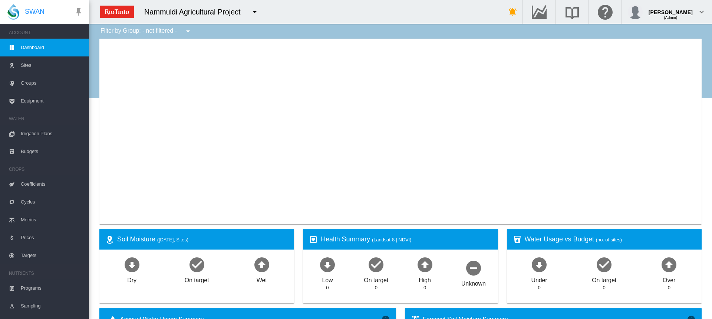
type input "**********"
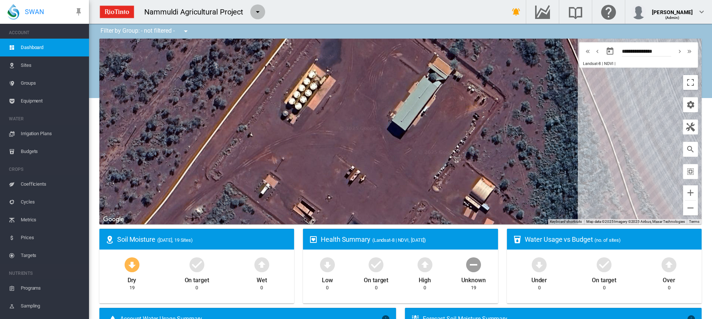
click at [257, 9] on md-icon "icon-menu-down" at bounding box center [257, 11] width 9 height 9
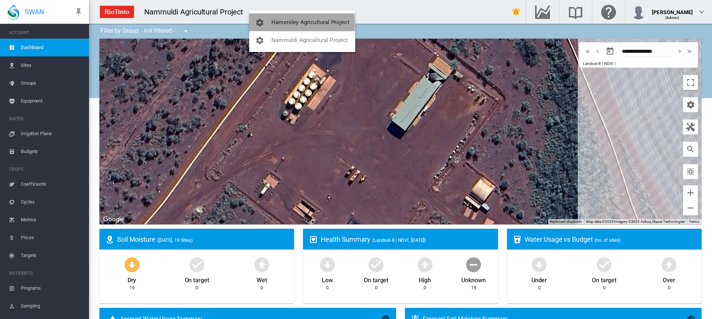
click at [281, 24] on span "Hamersley Agricultural Project" at bounding box center [311, 22] width 78 height 7
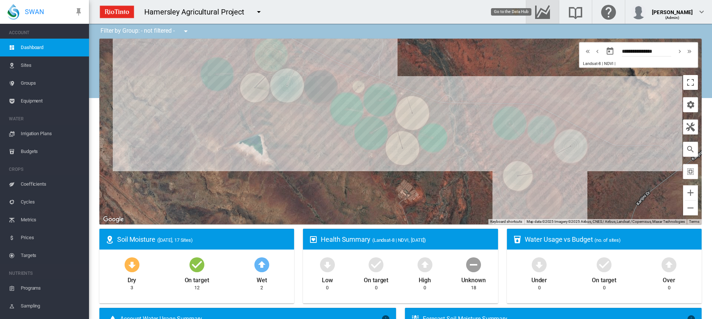
click at [543, 10] on md-icon "Go to the Data Hub" at bounding box center [543, 11] width 18 height 9
click at [33, 135] on span "Irrigation Plans" at bounding box center [52, 134] width 62 height 18
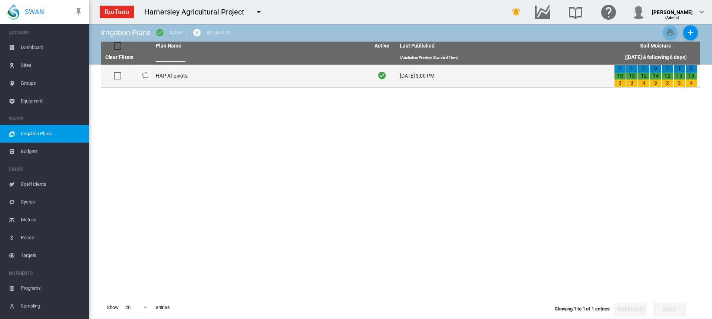
click at [181, 80] on td "HAP All pivots" at bounding box center [260, 76] width 214 height 23
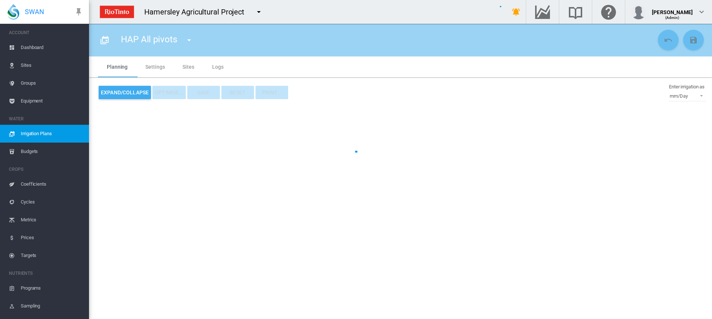
type input "**********"
type input "*"
type input "*****"
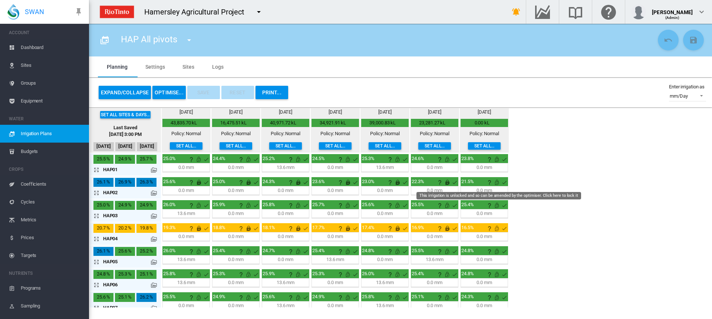
click at [496, 183] on md-icon "This irrigation is unlocked and so can be amended by the optimiser. Click here …" at bounding box center [497, 182] width 9 height 9
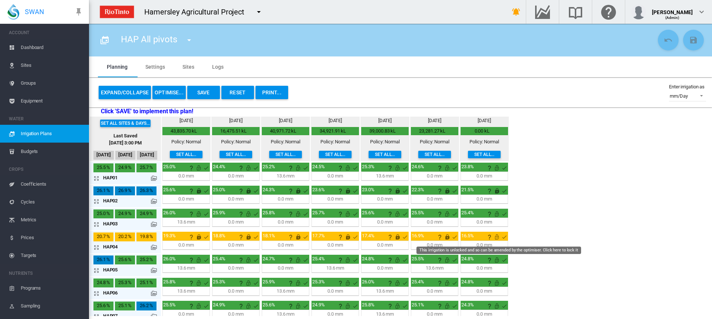
click at [495, 237] on md-icon "This irrigation is unlocked and so can be amended by the optimiser. Click here …" at bounding box center [497, 236] width 9 height 9
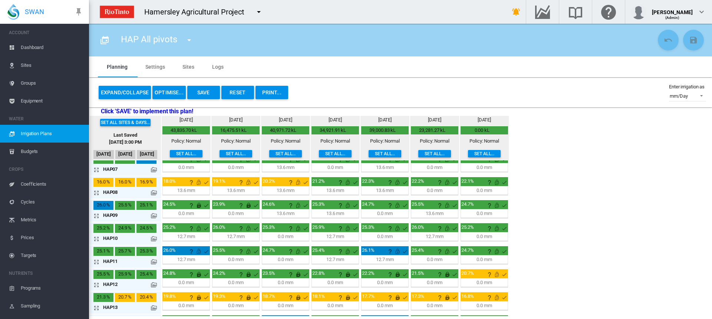
scroll to position [148, 0]
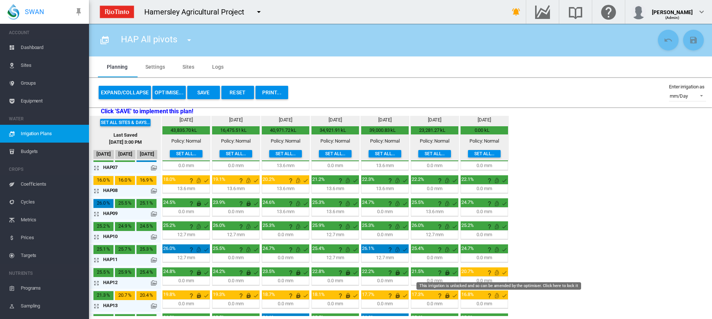
click at [496, 273] on md-icon "This irrigation is unlocked and so can be amended by the optimiser. Click here …" at bounding box center [497, 272] width 9 height 9
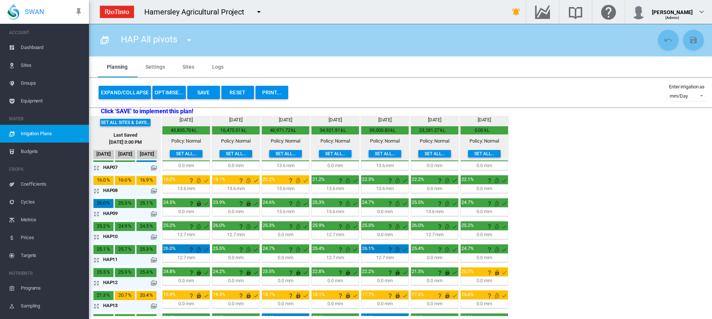
scroll to position [223, 0]
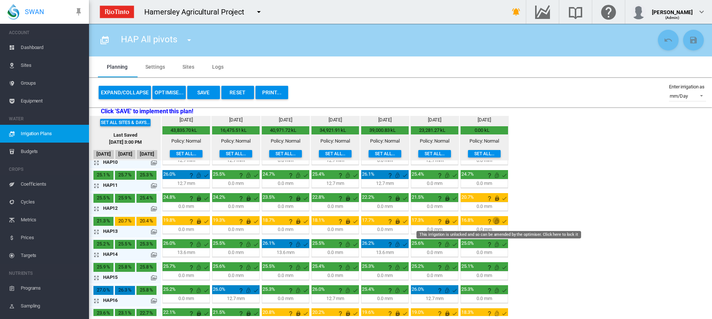
click at [497, 221] on md-icon "This irrigation is unlocked and so can be amended by the optimiser. Click here …" at bounding box center [497, 221] width 9 height 9
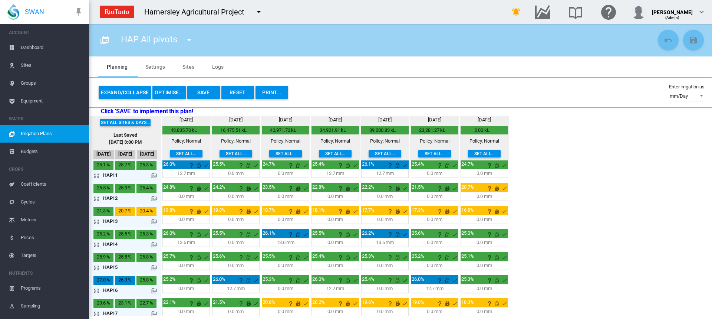
scroll to position [237, 0]
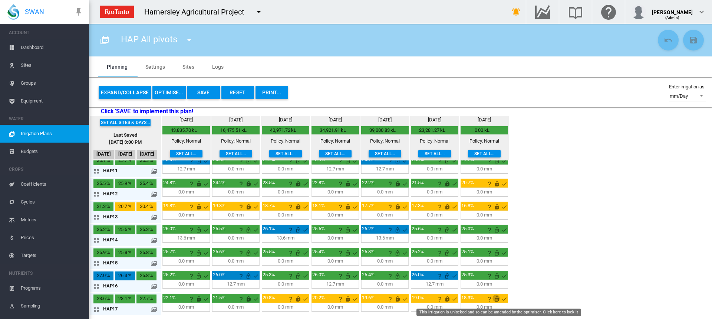
click at [497, 298] on md-icon "This irrigation is unlocked and so can be amended by the optimiser. Click here …" at bounding box center [497, 298] width 9 height 9
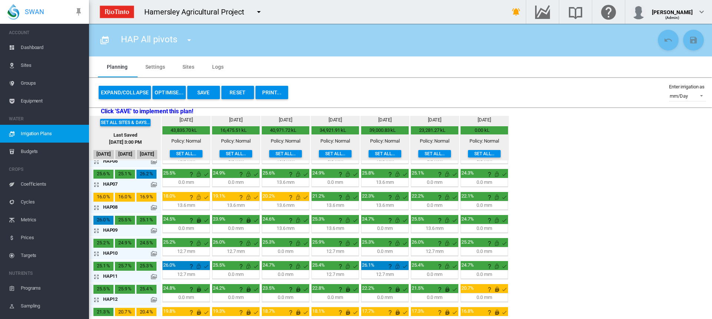
scroll to position [148, 0]
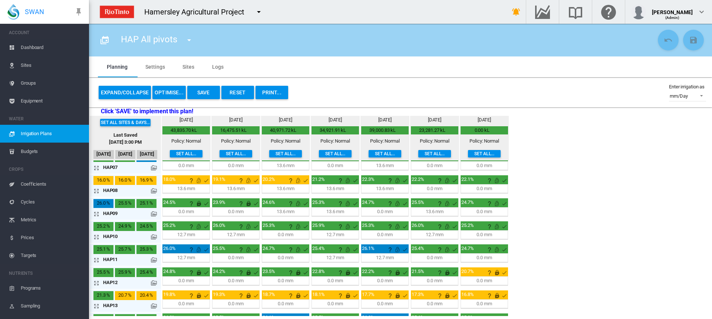
click at [199, 87] on button "Save" at bounding box center [203, 92] width 33 height 13
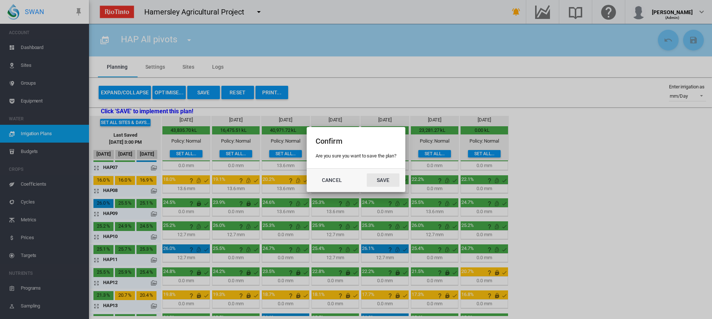
click at [393, 180] on button "Save" at bounding box center [383, 179] width 33 height 13
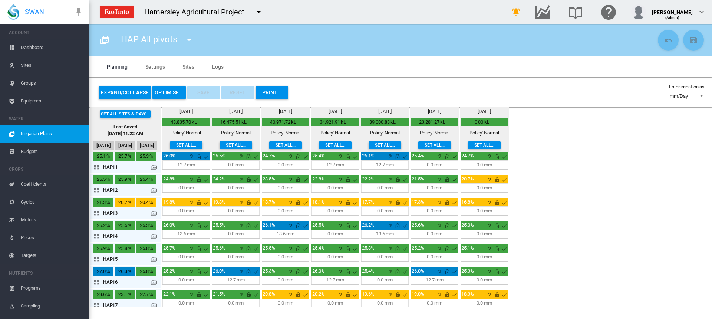
scroll to position [237, 0]
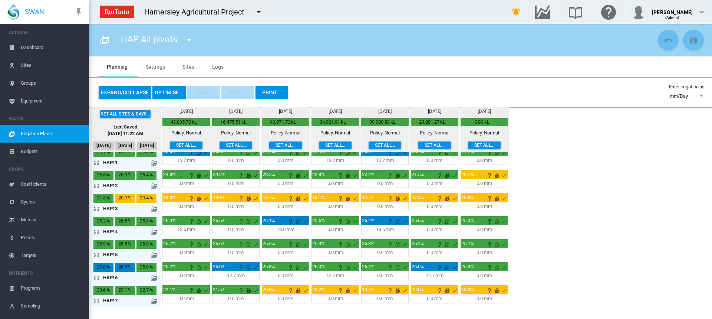
click at [96, 276] on md-icon "icon-arrow-expand" at bounding box center [98, 277] width 9 height 9
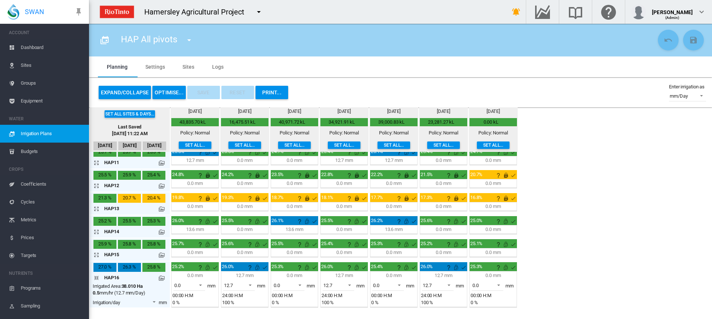
scroll to position [263, 0]
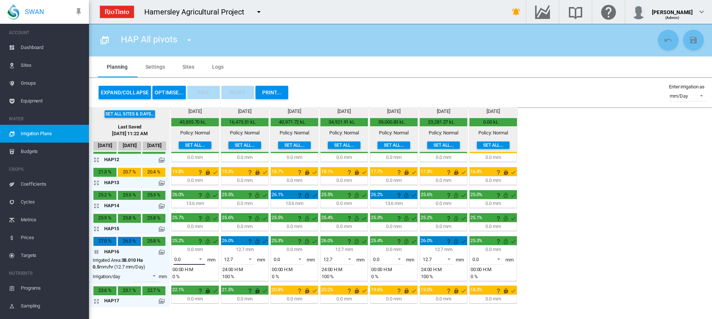
click at [201, 259] on span at bounding box center [198, 258] width 9 height 7
click at [191, 278] on md-option "12.7" at bounding box center [193, 277] width 50 height 18
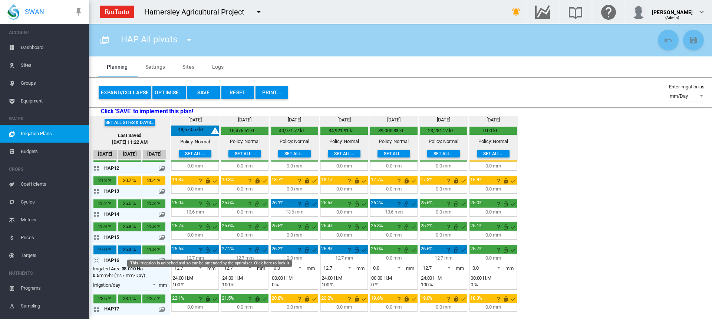
click at [209, 251] on md-icon "This irrigation is unlocked and so can be amended by the optimiser. Click here …" at bounding box center [207, 249] width 9 height 9
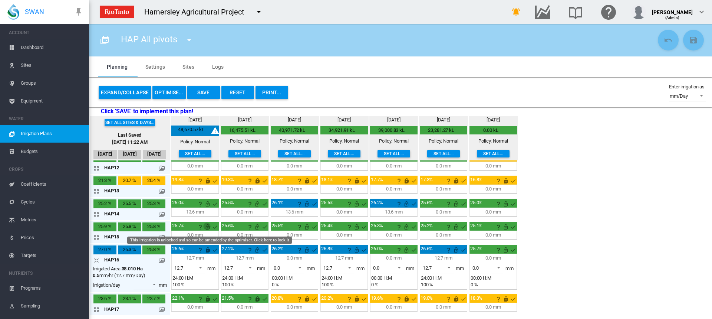
click at [207, 229] on md-icon "This irrigation is unlocked and so can be amended by the optimiser. Click here …" at bounding box center [207, 226] width 9 height 9
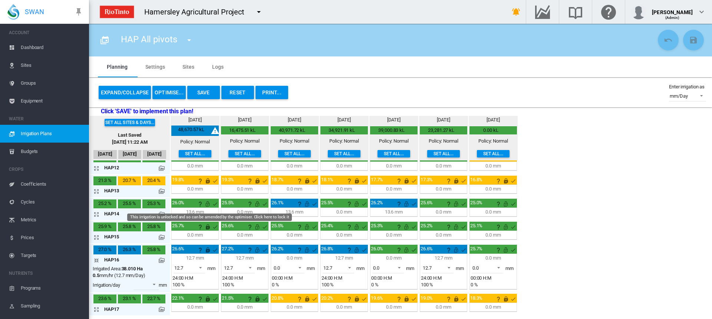
click at [208, 203] on md-icon "This irrigation is unlocked and so can be amended by the optimiser. Click here …" at bounding box center [207, 203] width 9 height 9
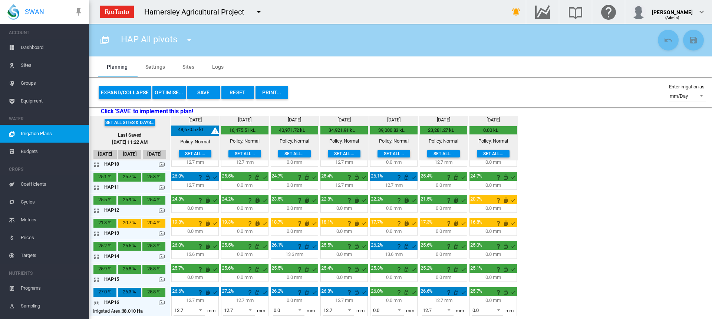
scroll to position [189, 0]
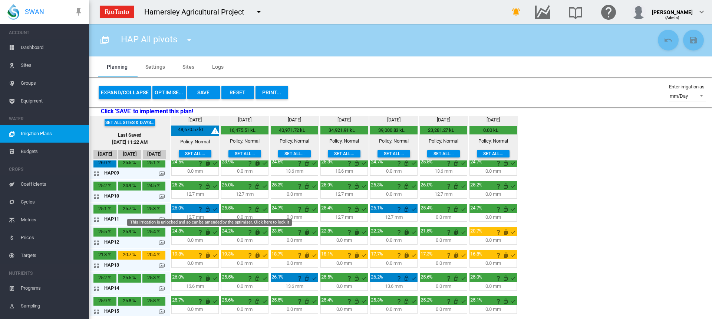
click at [208, 210] on md-icon "This irrigation is unlocked and so can be amended by the optimiser. Click here …" at bounding box center [207, 208] width 9 height 9
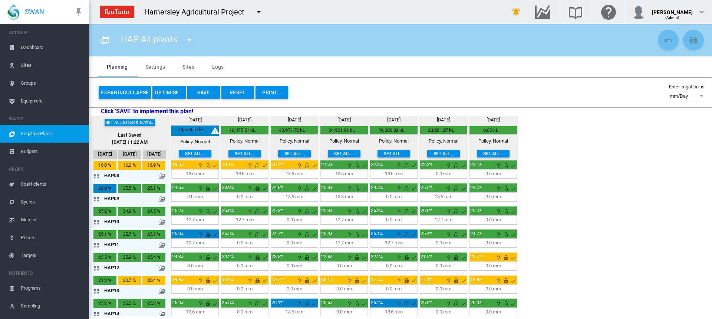
scroll to position [152, 0]
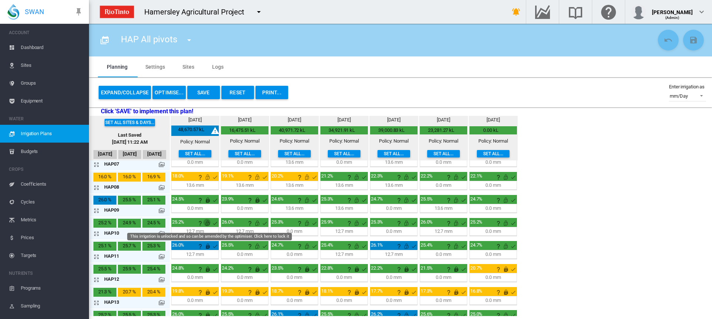
click at [207, 222] on md-icon "This irrigation is unlocked and so can be amended by the optimiser. Click here …" at bounding box center [207, 223] width 9 height 9
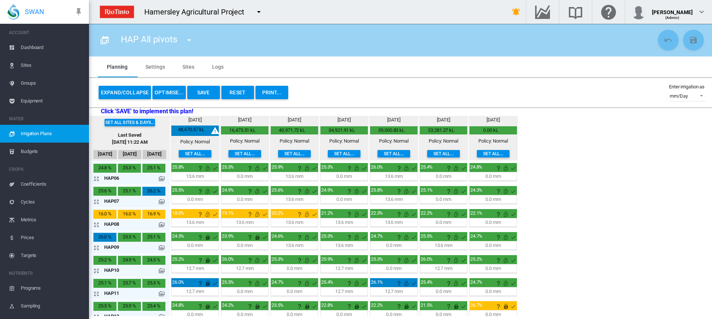
click at [94, 223] on md-icon "icon-arrow-expand" at bounding box center [98, 224] width 9 height 9
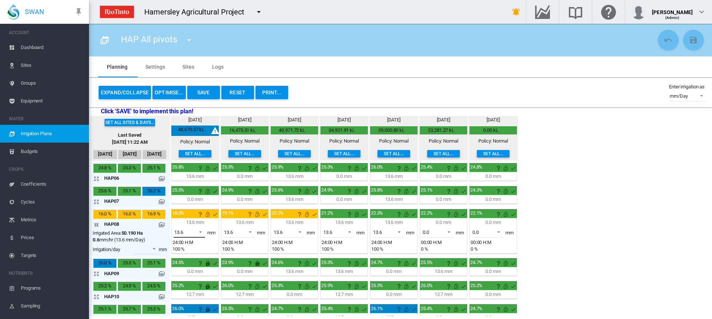
click at [199, 233] on span at bounding box center [198, 231] width 9 height 7
click at [190, 218] on md-option "0.0" at bounding box center [193, 214] width 50 height 18
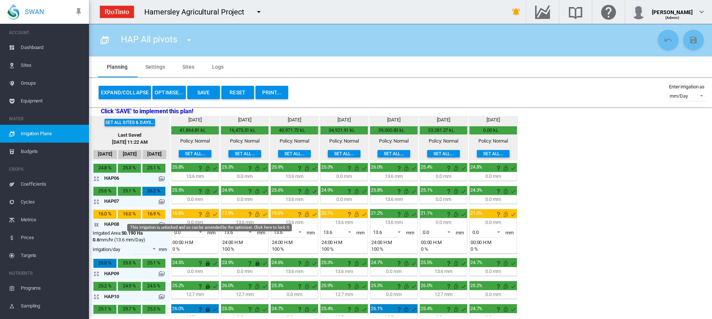
click at [207, 214] on md-icon "This irrigation is unlocked and so can be amended by the optimiser. Click here …" at bounding box center [207, 214] width 9 height 9
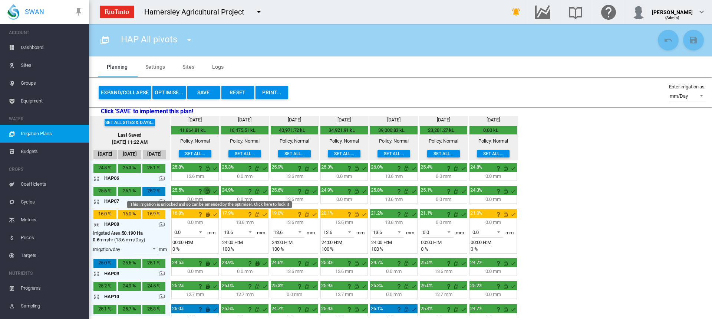
click at [209, 191] on md-icon "This irrigation is unlocked and so can be amended by the optimiser. Click here …" at bounding box center [207, 191] width 9 height 9
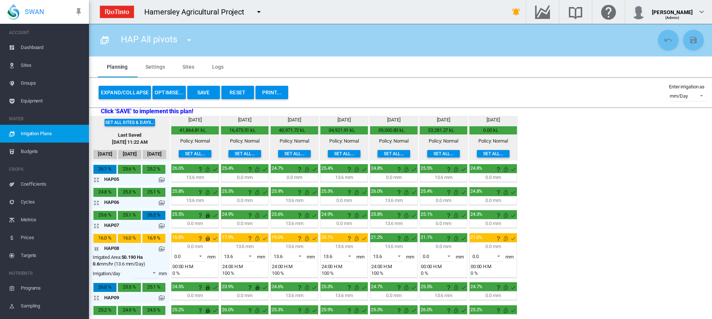
scroll to position [78, 0]
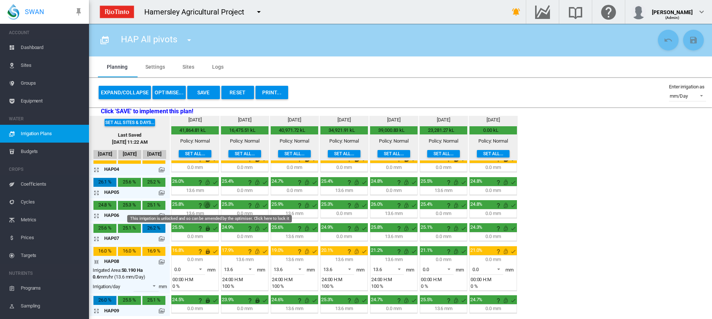
click at [208, 206] on md-icon "This irrigation is unlocked and so can be amended by the optimiser. Click here …" at bounding box center [207, 205] width 9 height 9
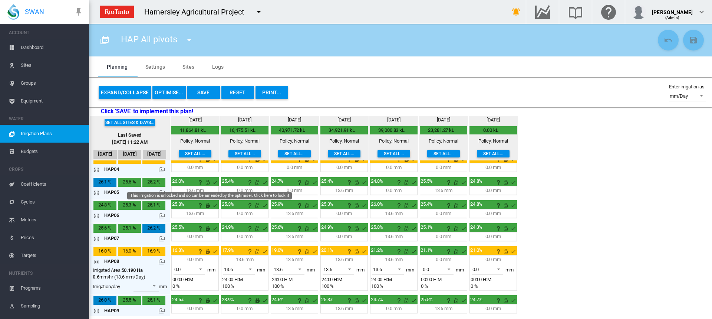
click at [209, 181] on md-icon "This irrigation is unlocked and so can be amended by the optimiser. Click here …" at bounding box center [207, 182] width 9 height 9
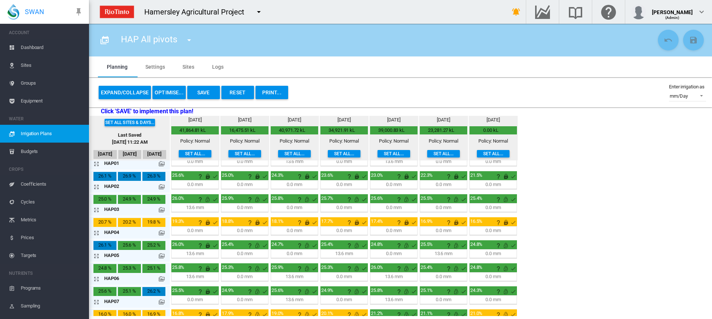
scroll to position [3, 0]
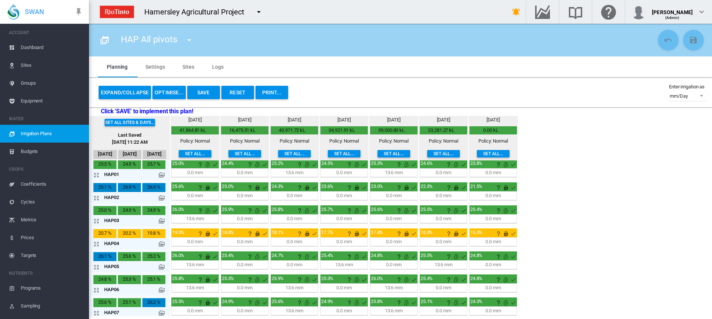
click at [96, 221] on md-icon "icon-arrow-expand" at bounding box center [98, 220] width 9 height 9
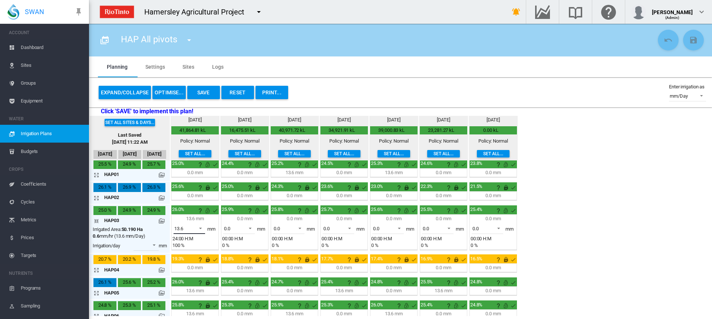
click at [200, 227] on span at bounding box center [198, 227] width 9 height 7
click at [192, 213] on md-option "0.0" at bounding box center [193, 210] width 50 height 18
click at [207, 211] on md-icon "This irrigation is unlocked and so can be amended by the optimiser. Click here …" at bounding box center [207, 210] width 9 height 9
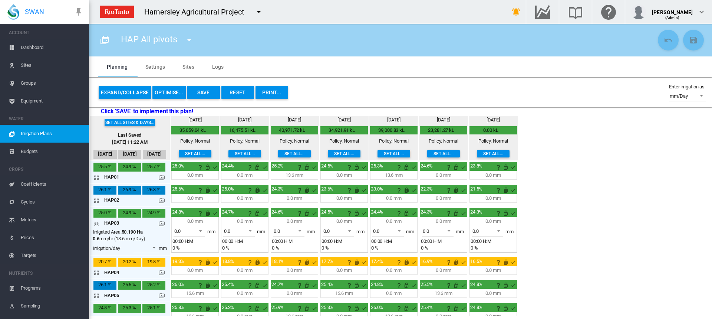
scroll to position [0, 0]
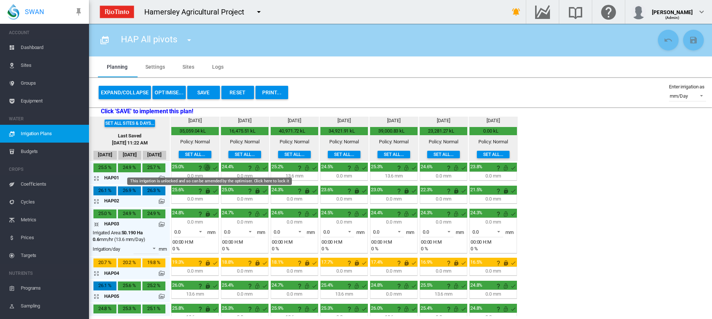
click at [206, 169] on md-icon "This irrigation is unlocked and so can be amended by the optimiser. Click here …" at bounding box center [207, 167] width 9 height 9
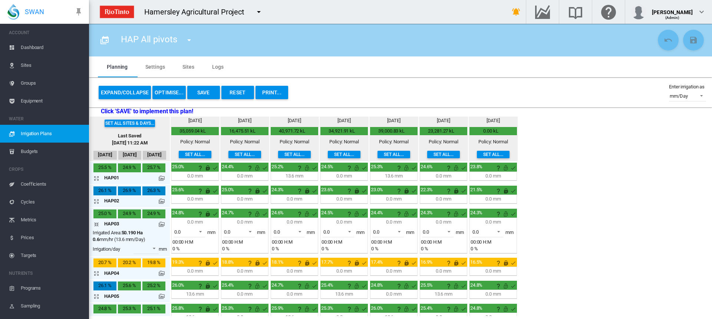
click at [203, 90] on button "Save" at bounding box center [203, 92] width 33 height 13
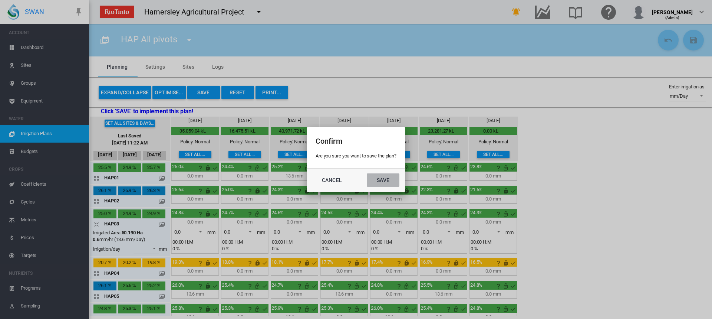
click at [385, 173] on button "Save" at bounding box center [383, 179] width 33 height 13
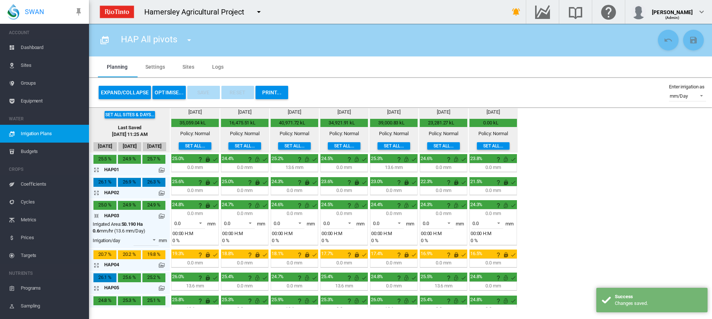
click at [167, 91] on button "OPTIMISE..." at bounding box center [168, 92] width 33 height 13
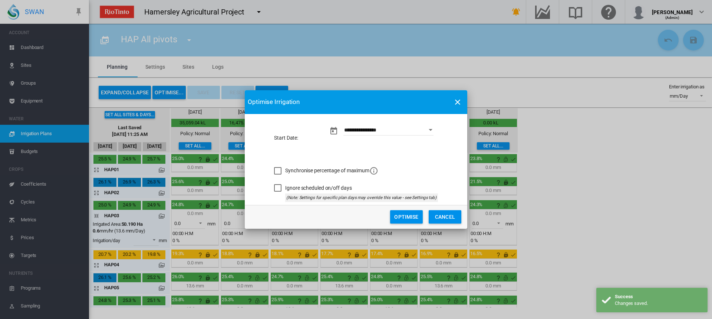
click at [414, 218] on button "Optimise" at bounding box center [406, 216] width 33 height 13
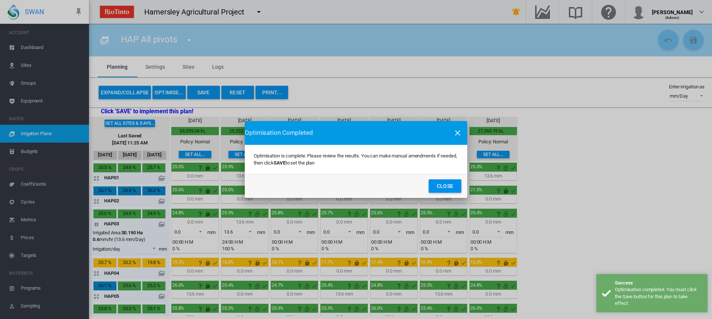
click at [447, 186] on button "Close" at bounding box center [445, 185] width 33 height 13
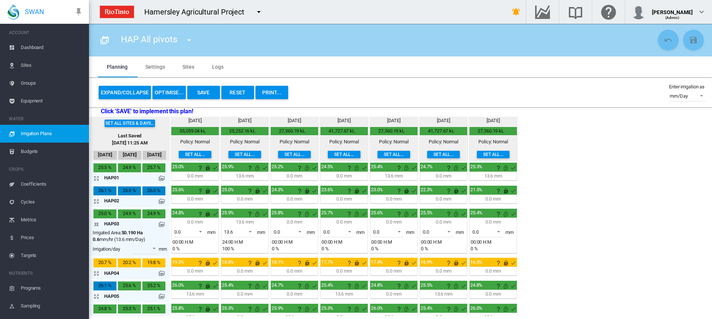
click at [96, 224] on md-icon "icon-arrow-collapse" at bounding box center [98, 224] width 9 height 9
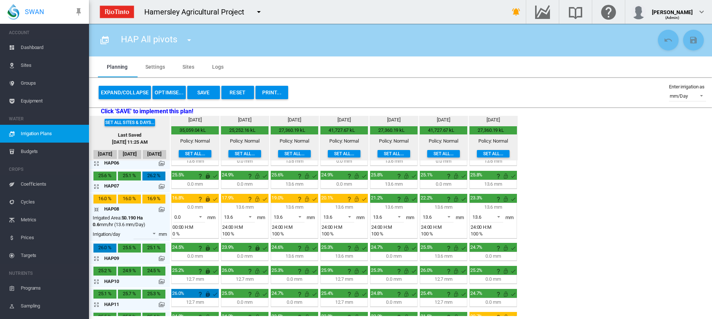
scroll to position [148, 0]
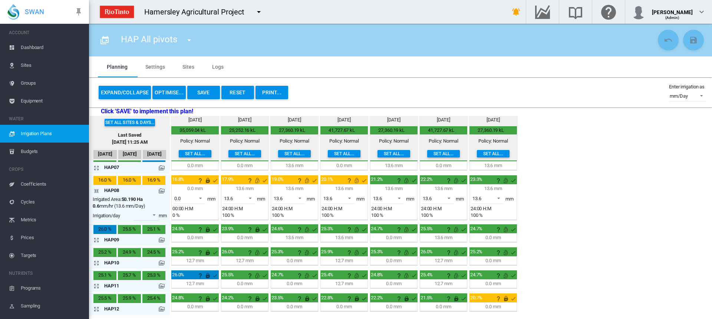
click at [97, 189] on md-icon "icon-arrow-collapse" at bounding box center [98, 190] width 9 height 9
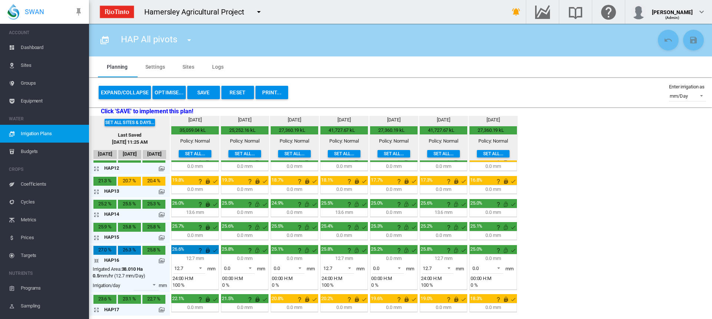
scroll to position [263, 0]
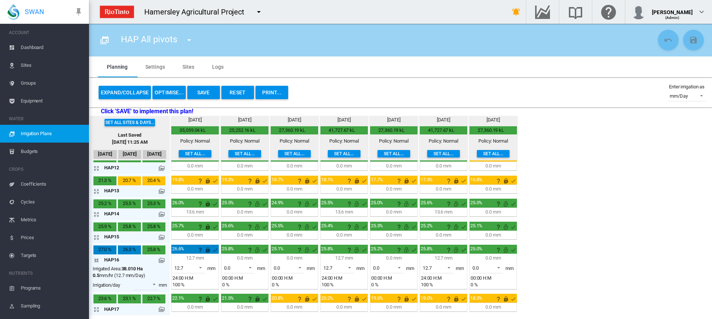
click at [97, 259] on md-icon "icon-arrow-collapse" at bounding box center [98, 260] width 9 height 9
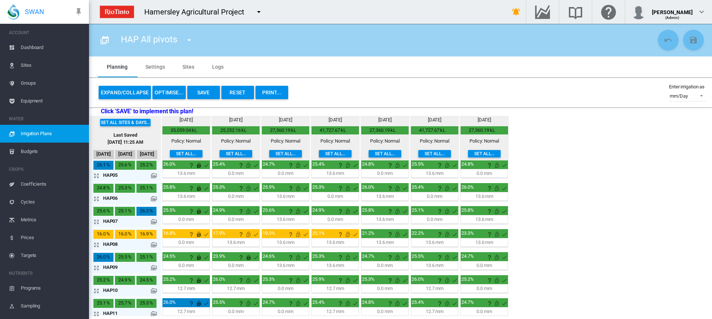
scroll to position [111, 0]
